Goal: Find specific page/section: Find specific page/section

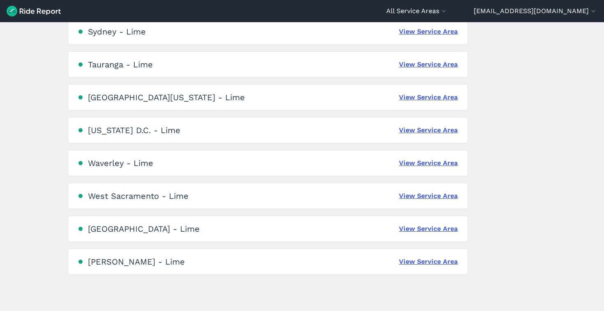
scroll to position [1886, 0]
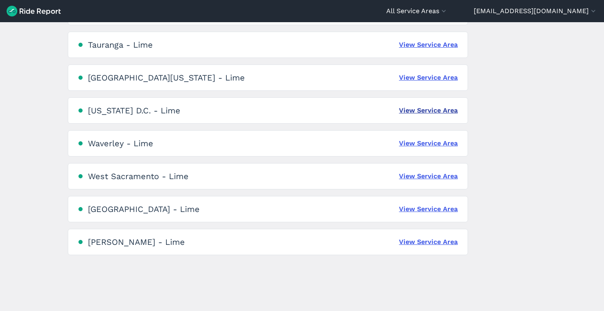
click at [424, 110] on link "View Service Area" at bounding box center [428, 111] width 59 height 10
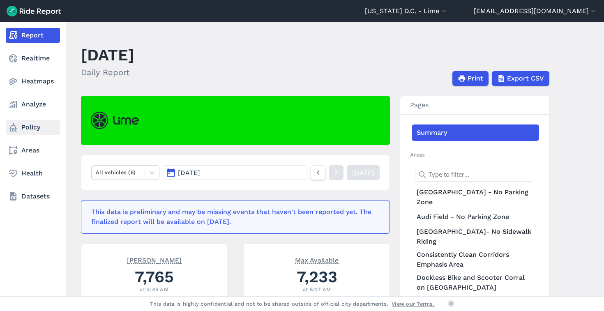
click at [34, 128] on link "Policy" at bounding box center [33, 127] width 54 height 15
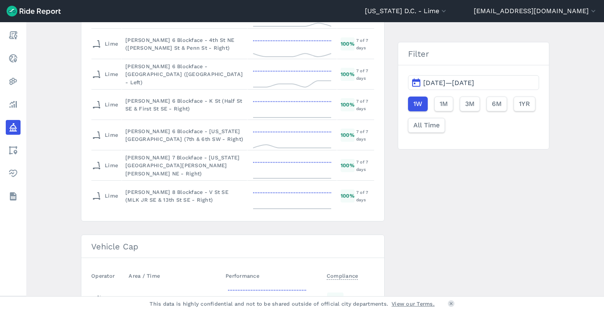
scroll to position [1294, 0]
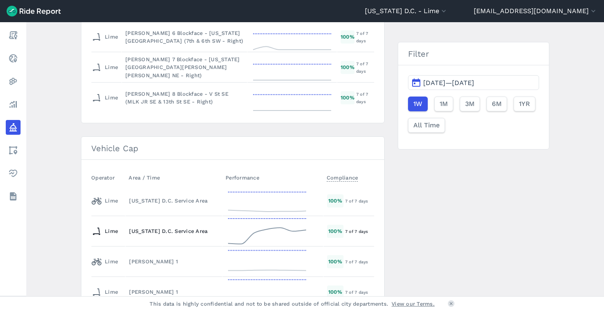
click at [190, 234] on div "[US_STATE] D.C. Service Area" at bounding box center [174, 231] width 90 height 8
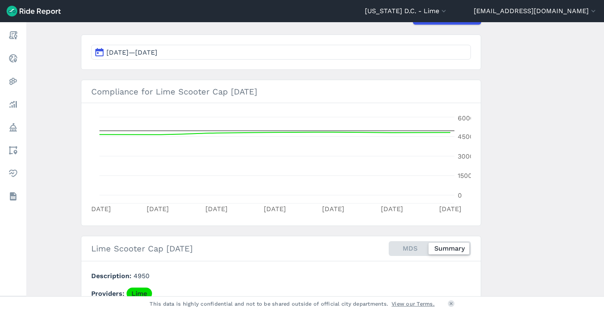
scroll to position [12, 0]
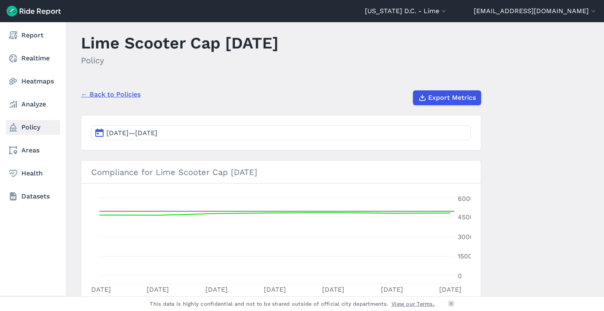
click at [16, 127] on icon at bounding box center [13, 127] width 10 height 10
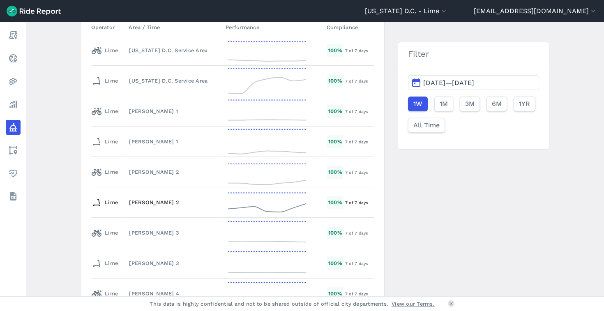
scroll to position [1397, 0]
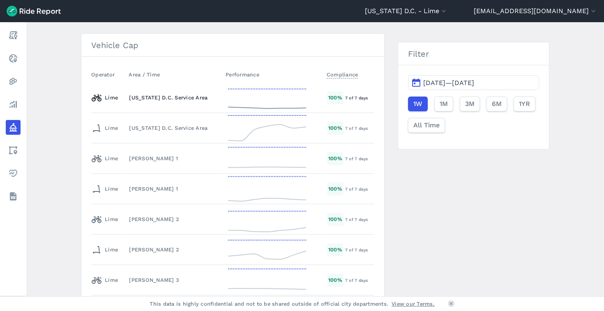
click at [178, 108] on td "[US_STATE] D.C. Service Area" at bounding box center [173, 98] width 97 height 30
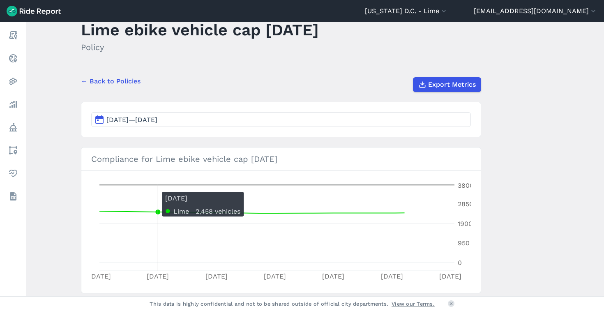
scroll to position [64, 0]
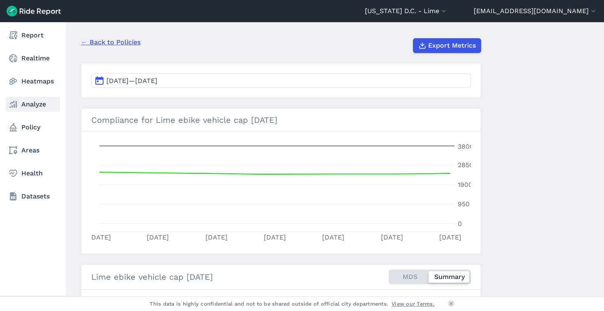
click at [17, 105] on icon at bounding box center [13, 104] width 10 height 10
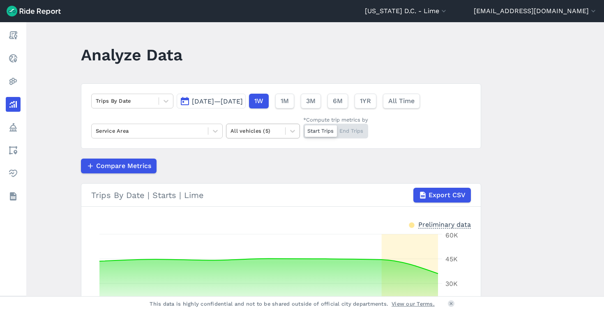
click at [243, 131] on div at bounding box center [255, 130] width 51 height 9
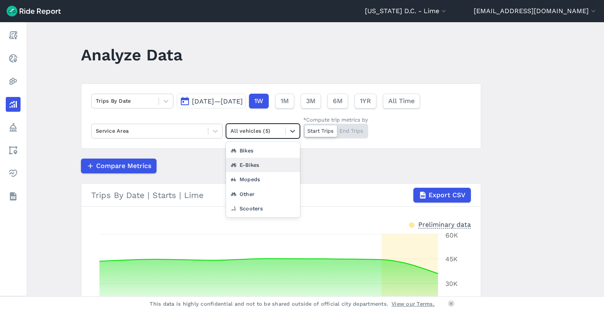
click at [258, 161] on div "E-Bikes" at bounding box center [263, 165] width 74 height 14
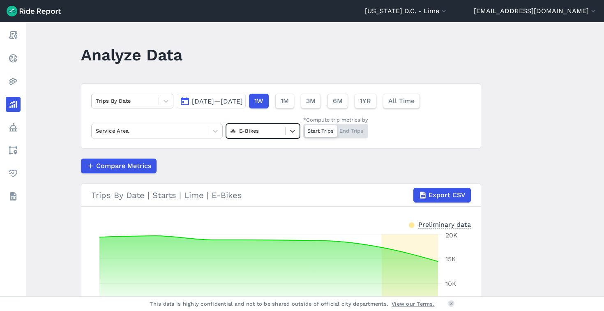
scroll to position [65, 0]
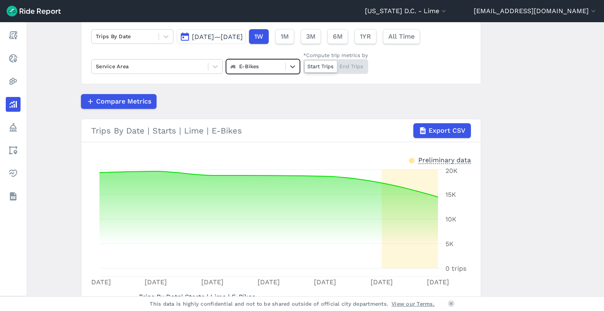
click at [256, 69] on div at bounding box center [255, 66] width 51 height 9
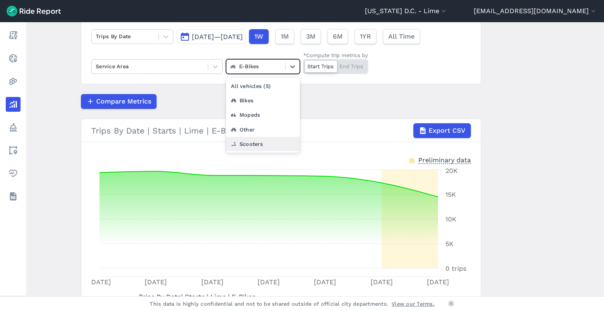
click at [248, 137] on div "Scooters" at bounding box center [263, 144] width 74 height 14
